Goal: Task Accomplishment & Management: Complete application form

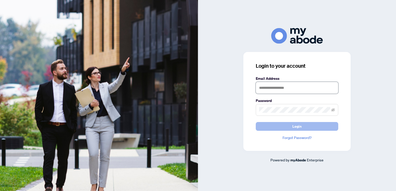
type input "**********"
click at [321, 126] on button "Login" at bounding box center [297, 126] width 83 height 9
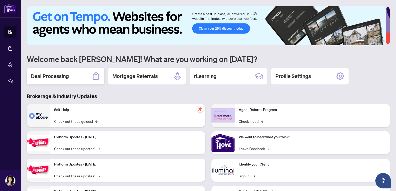
click at [73, 76] on div "Deal Processing" at bounding box center [65, 76] width 77 height 17
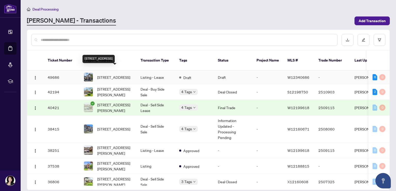
click at [109, 75] on span "[STREET_ADDRESS]" at bounding box center [113, 78] width 33 height 6
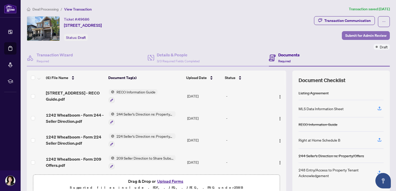
click at [363, 31] on span "Submit for Admin Review" at bounding box center [365, 35] width 41 height 8
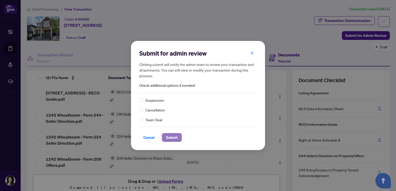
click at [171, 135] on span "Submit" at bounding box center [172, 138] width 12 height 8
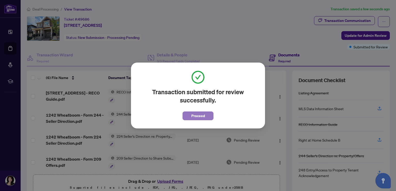
click at [191, 117] on span "Proceed" at bounding box center [198, 116] width 14 height 8
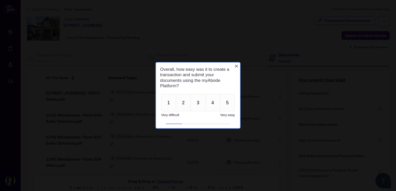
click at [228, 26] on div at bounding box center [198, 95] width 396 height 191
click at [217, 106] on button "4" at bounding box center [212, 102] width 15 height 17
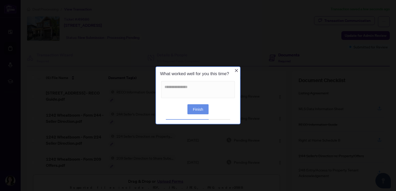
click at [195, 111] on button "Finish" at bounding box center [198, 109] width 21 height 10
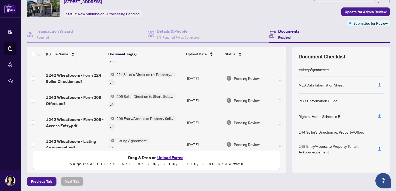
scroll to position [45, 0]
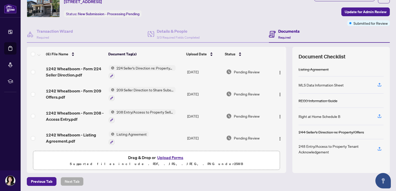
click at [227, 21] on div "Ticket #: 49686 [STREET_ADDRESS] Status: New Submission - Processing Pending" at bounding box center [169, 10] width 287 height 34
click at [283, 111] on div "(6) File Name Document Tag(s) Upload Date Status [STREET_ADDRESS] - RECO Guide.…" at bounding box center [208, 110] width 363 height 126
